Goal: Task Accomplishment & Management: Complete application form

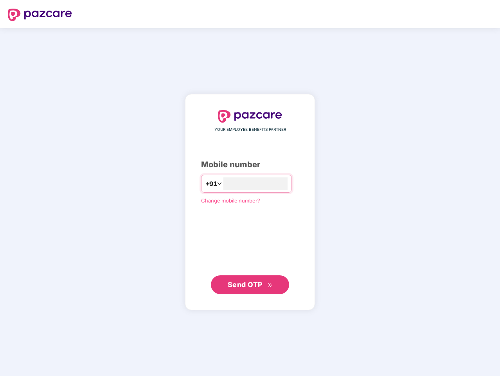
click at [250, 188] on input "number" at bounding box center [256, 183] width 64 height 13
click at [40, 15] on img at bounding box center [40, 15] width 64 height 13
click at [206, 184] on span "+91" at bounding box center [212, 184] width 12 height 10
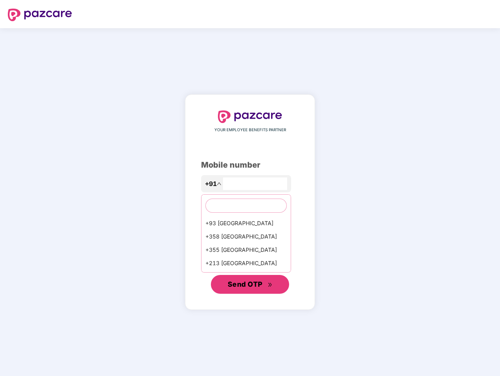
click at [250, 285] on span "Send OTP" at bounding box center [245, 284] width 35 height 8
